Goal: Transaction & Acquisition: Purchase product/service

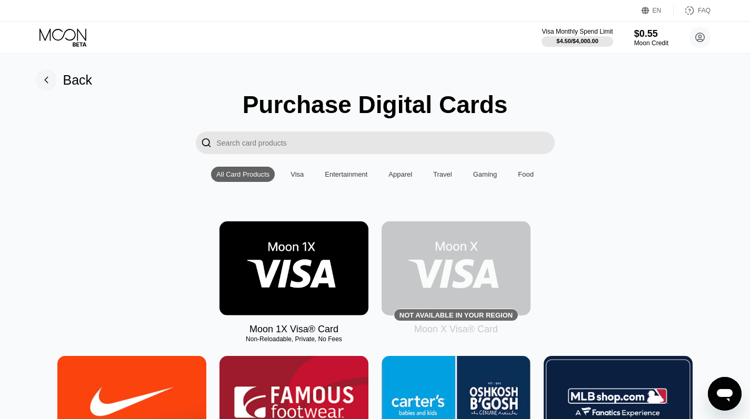
click at [441, 311] on div "Not available in your region" at bounding box center [455, 315] width 113 height 8
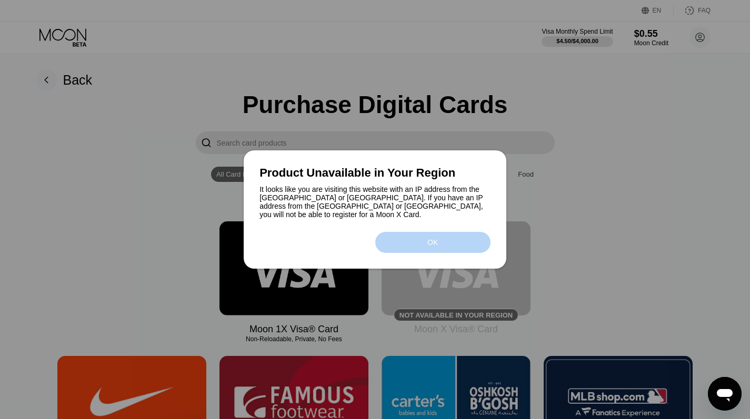
click at [449, 245] on div "OK" at bounding box center [432, 242] width 115 height 21
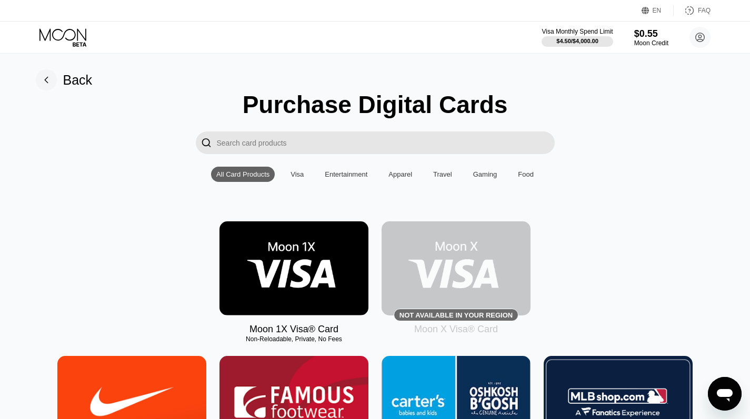
click at [340, 270] on img at bounding box center [293, 268] width 149 height 94
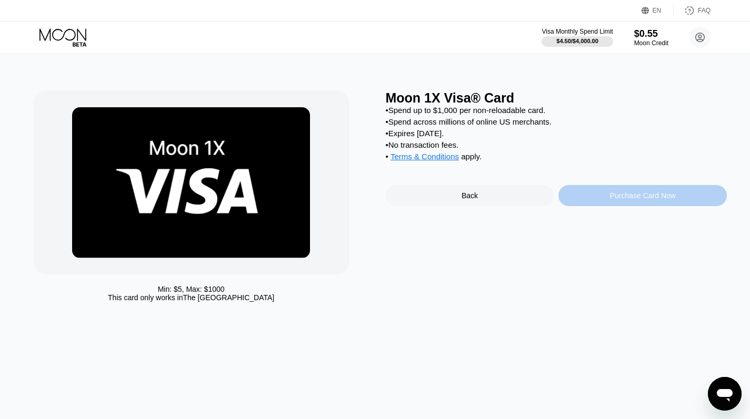
click at [635, 206] on div "Purchase Card Now" at bounding box center [642, 195] width 168 height 21
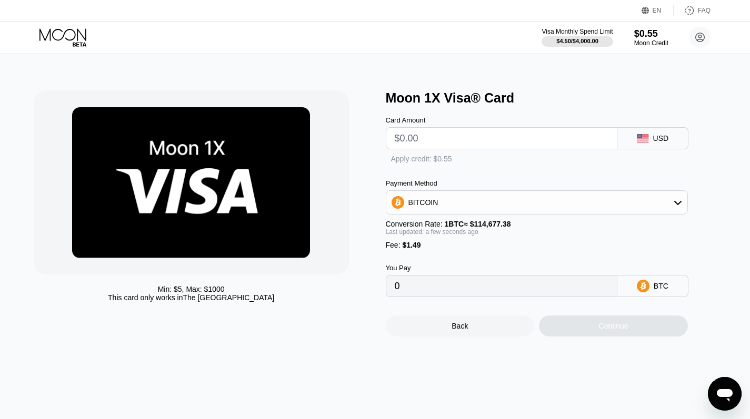
click at [659, 203] on div "BITCOIN" at bounding box center [536, 202] width 301 height 21
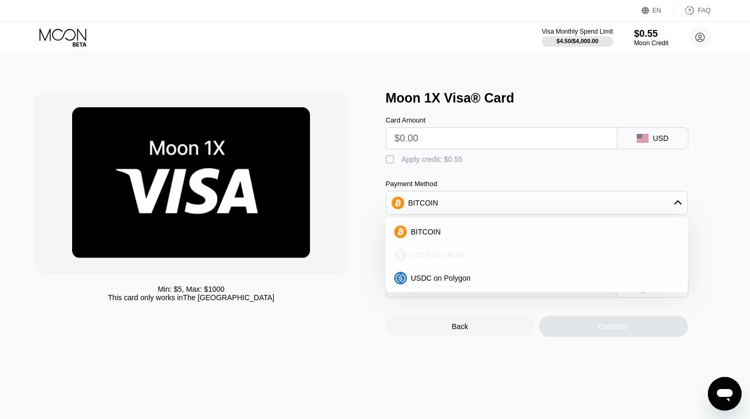
click at [549, 258] on div "USDT on TRON" at bounding box center [543, 255] width 272 height 8
type input "0.00"
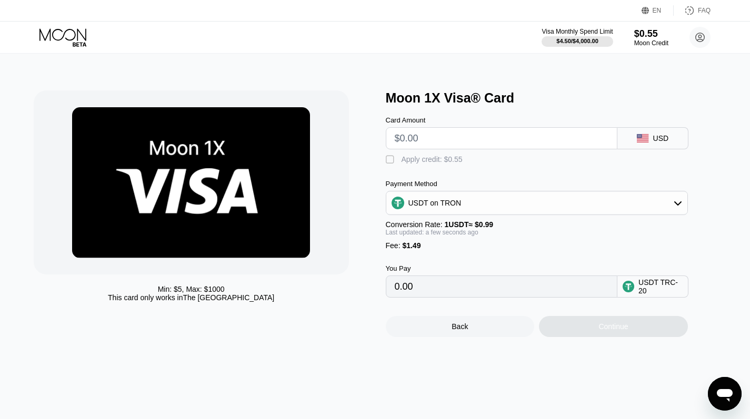
click at [547, 134] on input "text" at bounding box center [502, 138] width 214 height 21
type input "$3"
type input "4.54"
type input "$30"
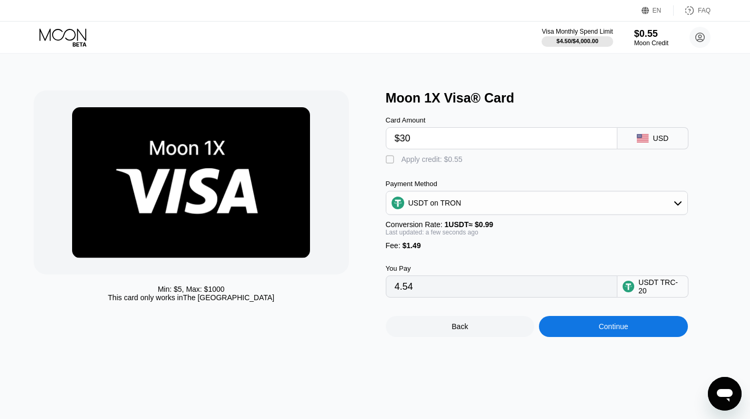
type input "31.81"
type input "$30"
click at [456, 163] on div "Apply credit: $0.55" at bounding box center [431, 159] width 61 height 8
click at [456, 164] on div "Apply credit: $0.55" at bounding box center [431, 159] width 61 height 8
click at [430, 157] on div "Apply credit: $0.55" at bounding box center [431, 159] width 61 height 8
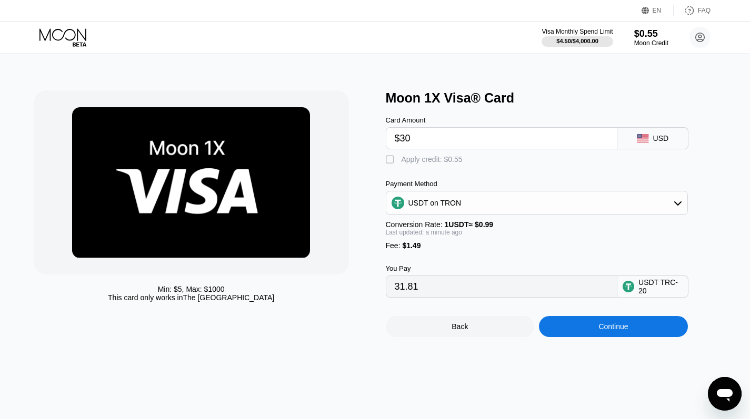
type input "31.25"
click at [601, 327] on div "Continue" at bounding box center [612, 326] width 29 height 8
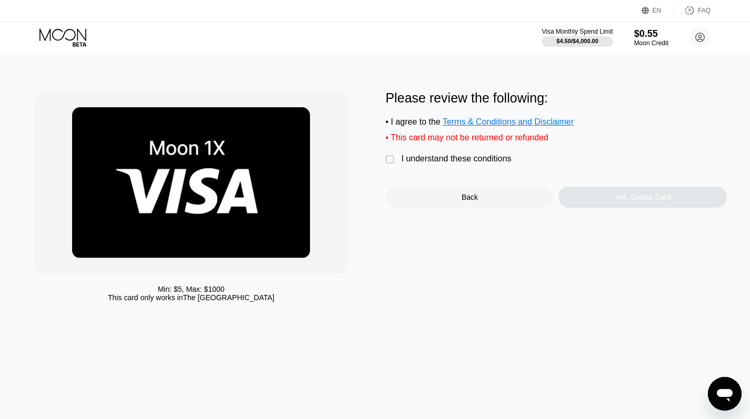
click at [487, 160] on div "I understand these conditions" at bounding box center [456, 158] width 110 height 9
click at [606, 197] on div "Yes, Create Card" at bounding box center [642, 197] width 168 height 21
